Goal: Navigation & Orientation: Find specific page/section

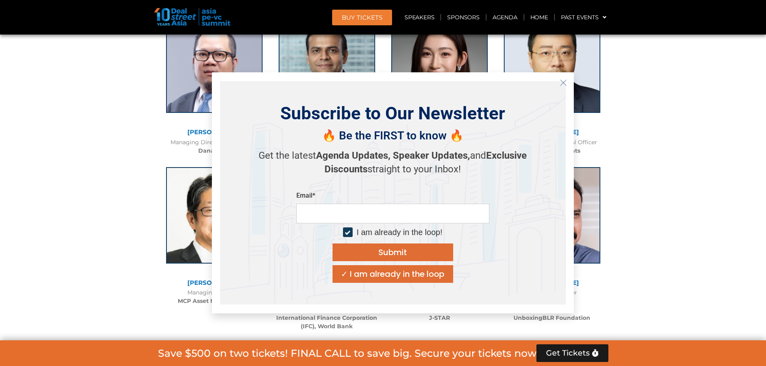
scroll to position [1207, 0]
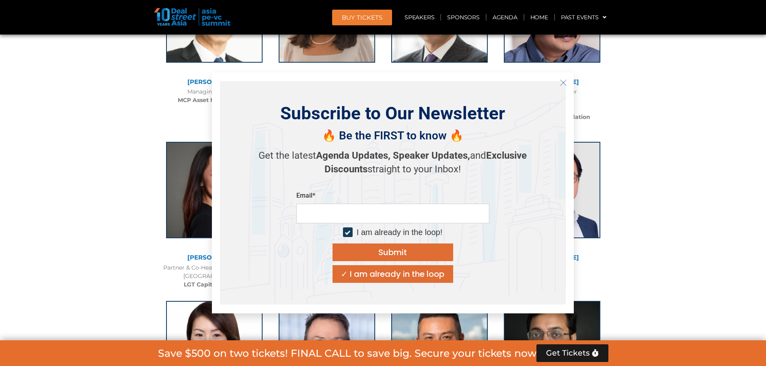
click at [568, 83] on button "Close" at bounding box center [563, 82] width 13 height 13
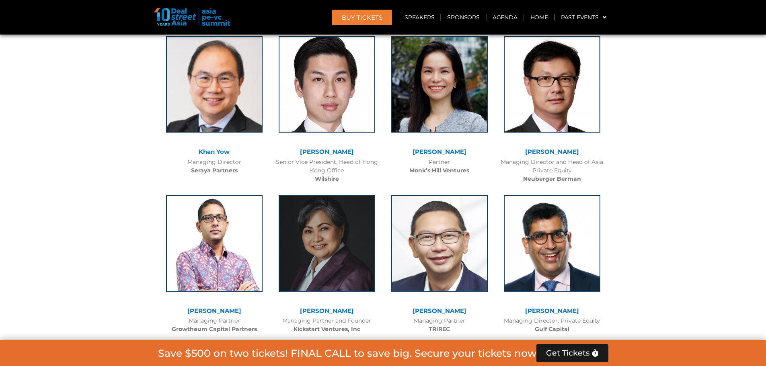
scroll to position [1909, 0]
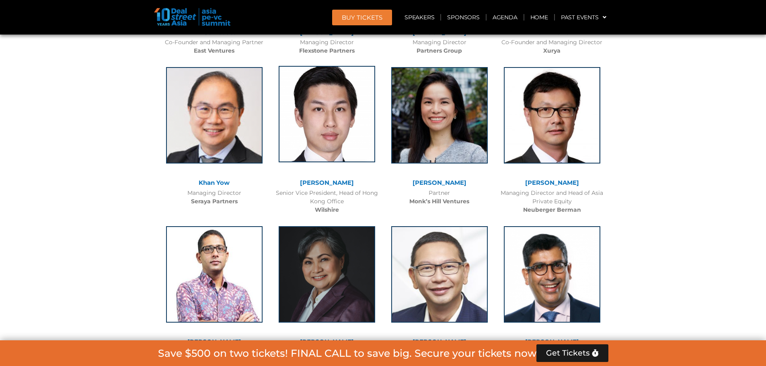
click at [342, 133] on img at bounding box center [327, 114] width 97 height 97
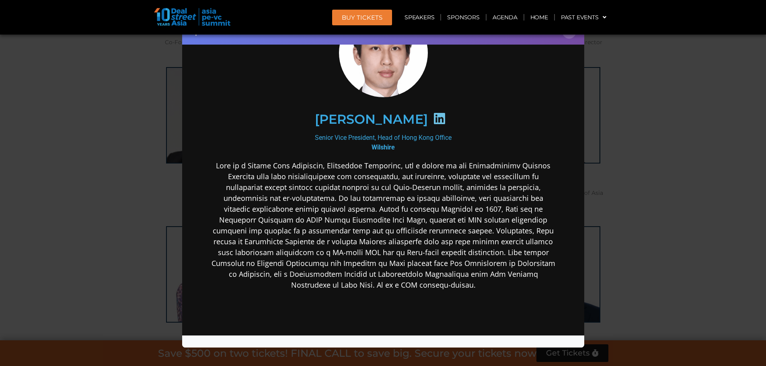
scroll to position [80, 0]
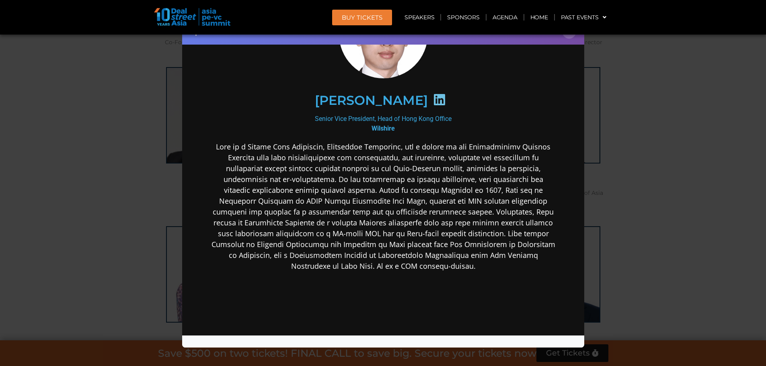
click at [376, 130] on b "Wilshire" at bounding box center [382, 128] width 23 height 8
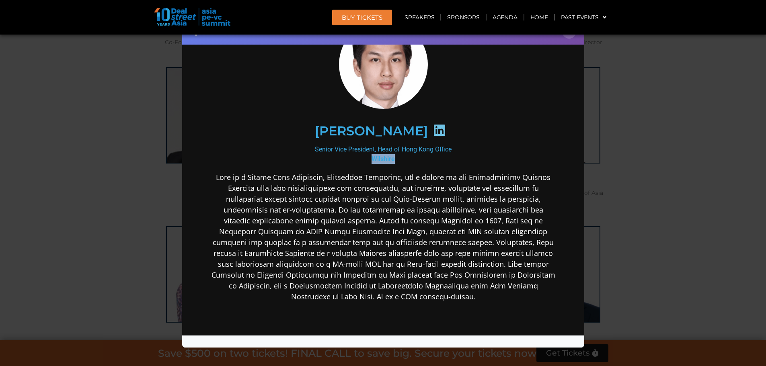
scroll to position [0, 0]
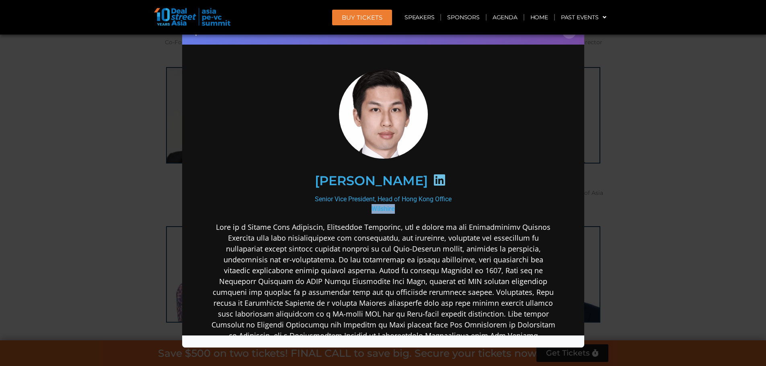
click at [433, 183] on icon at bounding box center [439, 179] width 13 height 13
click at [97, 204] on div "Speaker Profile ×" at bounding box center [383, 183] width 766 height 366
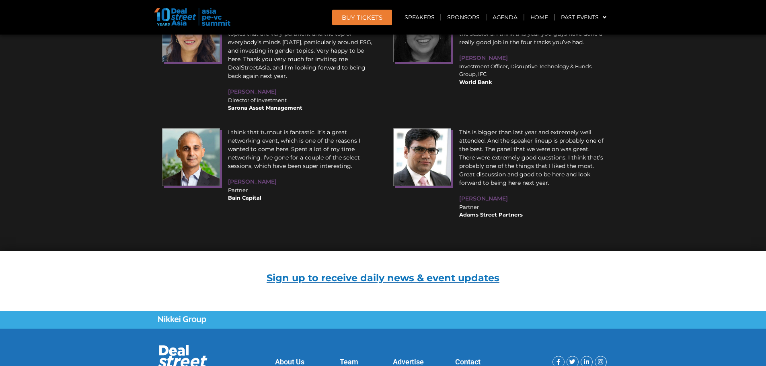
scroll to position [10427, 0]
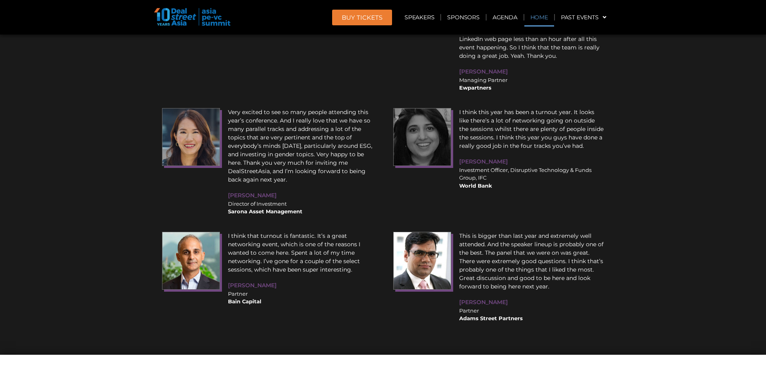
click at [535, 14] on link "Home" at bounding box center [539, 17] width 30 height 19
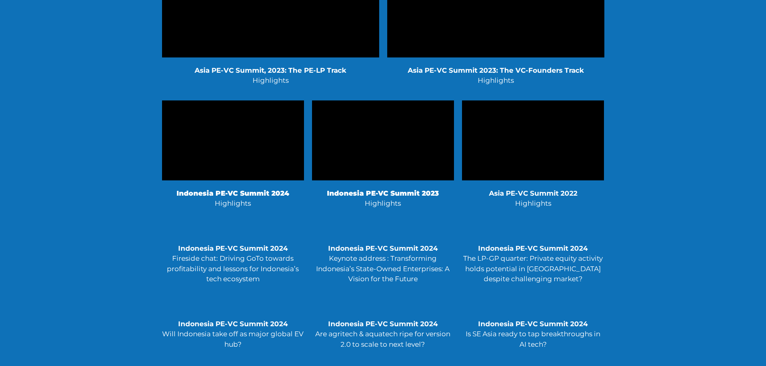
scroll to position [1531, 0]
